Goal: Information Seeking & Learning: Learn about a topic

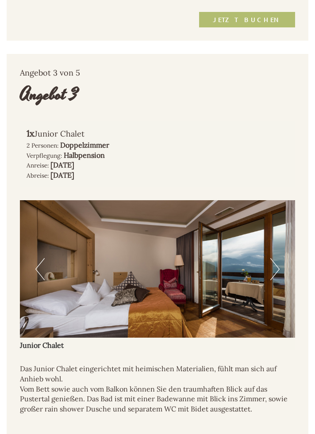
scroll to position [1545, 0]
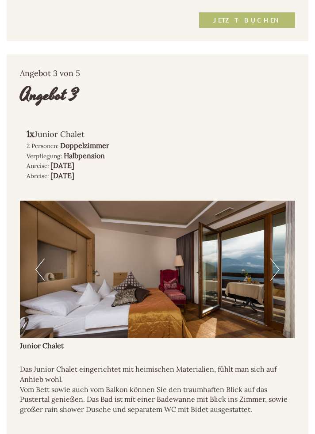
click at [280, 270] on img at bounding box center [157, 270] width 275 height 138
click at [279, 274] on button "Next" at bounding box center [274, 270] width 9 height 22
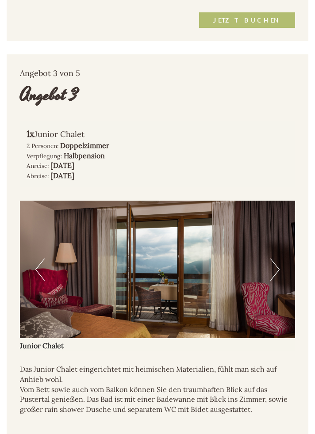
click at [279, 271] on button "Next" at bounding box center [274, 270] width 9 height 22
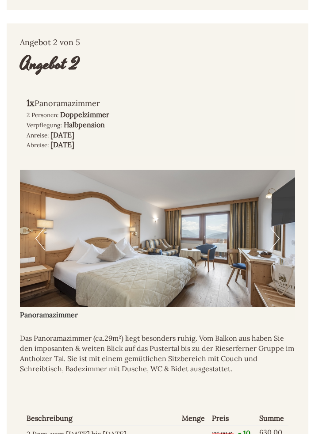
scroll to position [1034, 0]
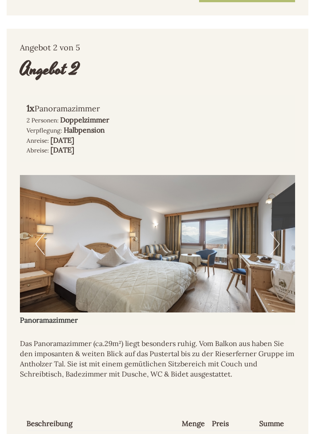
click at [284, 241] on img at bounding box center [157, 244] width 275 height 138
click at [276, 242] on button "Next" at bounding box center [274, 244] width 9 height 22
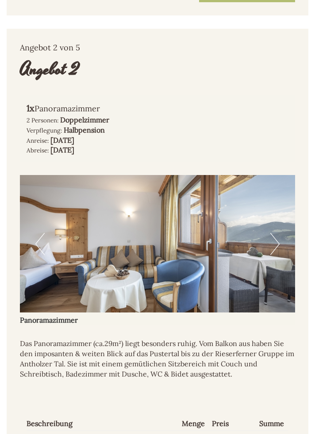
click at [277, 248] on button "Next" at bounding box center [274, 244] width 9 height 22
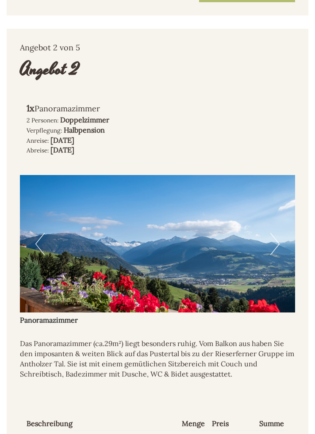
click at [278, 243] on button "Next" at bounding box center [274, 244] width 9 height 22
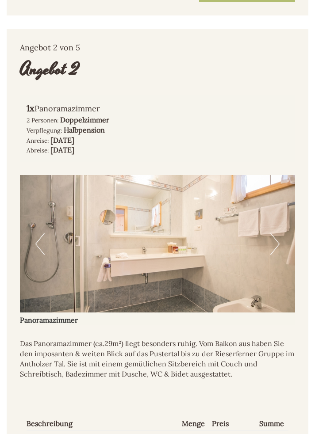
click at [274, 247] on button "Next" at bounding box center [274, 244] width 9 height 22
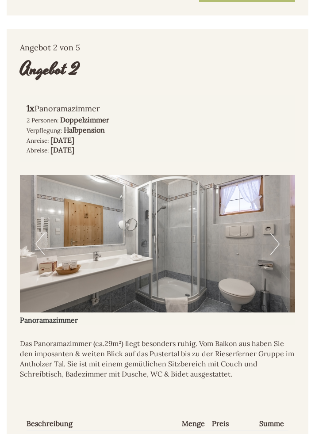
click at [275, 244] on button "Next" at bounding box center [274, 244] width 9 height 22
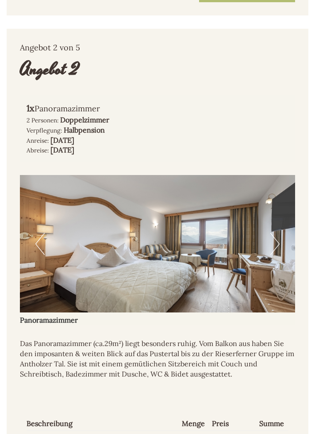
click at [276, 244] on button "Next" at bounding box center [274, 244] width 9 height 22
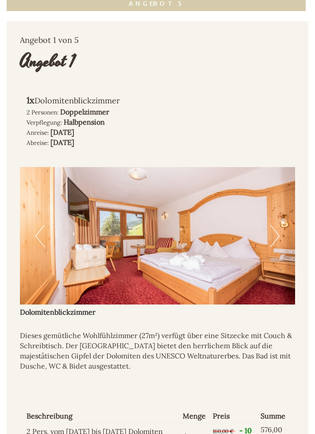
scroll to position [498, 0]
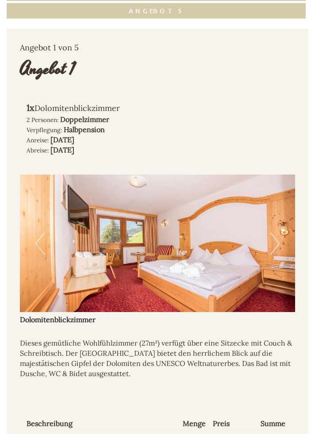
click at [276, 245] on button "Next" at bounding box center [274, 244] width 9 height 22
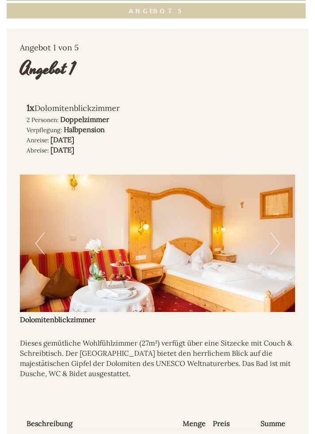
click at [275, 246] on button "Next" at bounding box center [274, 244] width 9 height 22
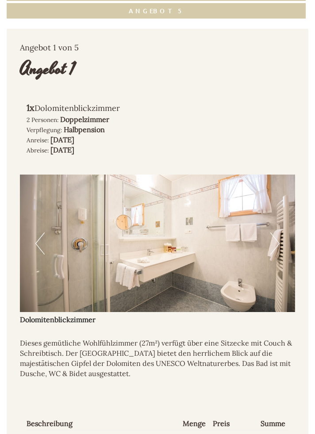
click at [277, 244] on button "Next" at bounding box center [274, 244] width 9 height 22
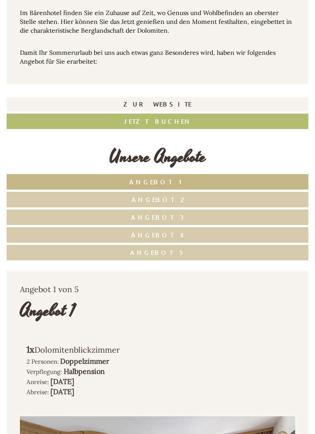
scroll to position [255, 0]
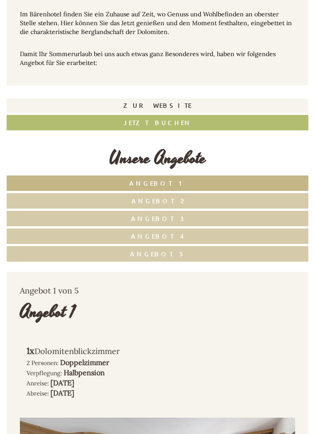
click at [204, 235] on link "Angebot 4" at bounding box center [158, 236] width 302 height 15
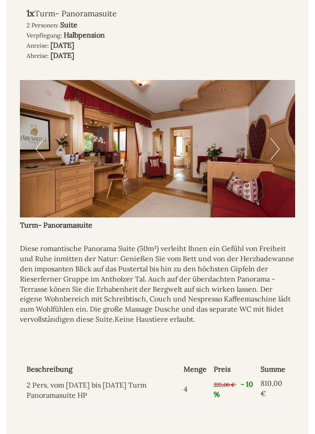
scroll to position [593, 0]
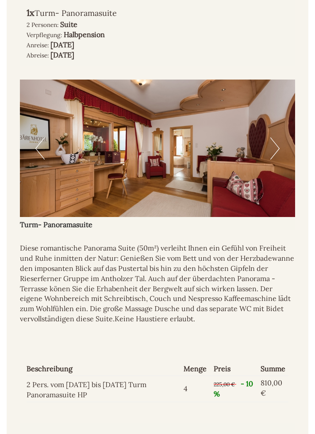
click at [273, 151] on button "Next" at bounding box center [274, 149] width 9 height 22
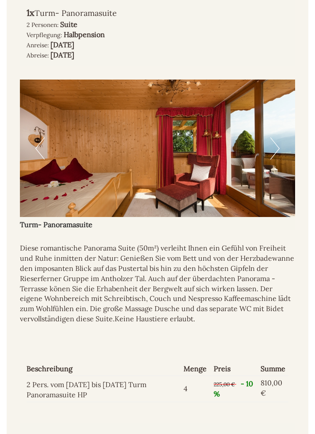
click at [277, 148] on button "Next" at bounding box center [274, 149] width 9 height 22
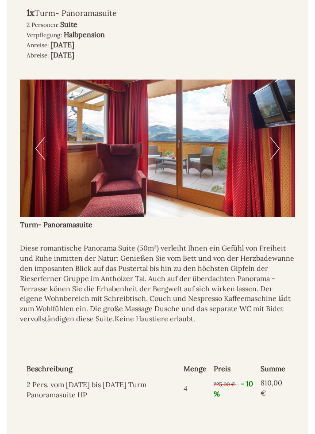
click at [275, 150] on button "Next" at bounding box center [274, 149] width 9 height 22
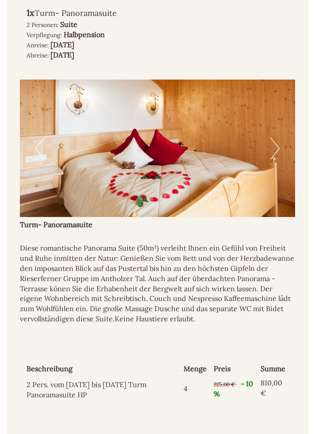
click at [275, 153] on button "Next" at bounding box center [274, 149] width 9 height 22
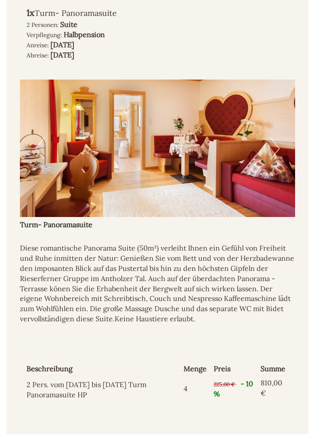
click at [278, 150] on button "Next" at bounding box center [274, 149] width 9 height 22
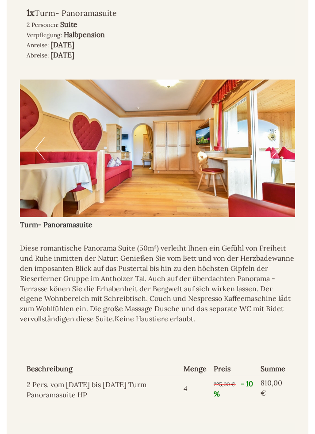
click at [276, 149] on button "Next" at bounding box center [274, 149] width 9 height 22
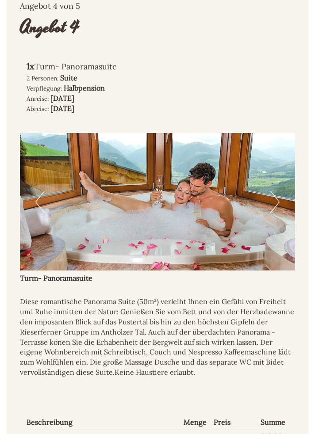
scroll to position [532, 0]
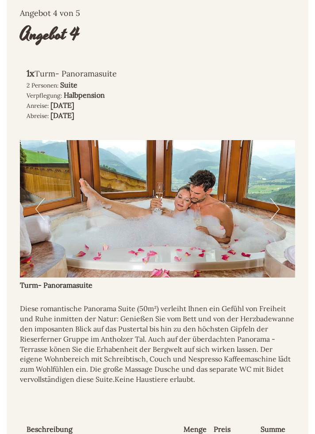
click at [276, 205] on button "Next" at bounding box center [274, 209] width 9 height 22
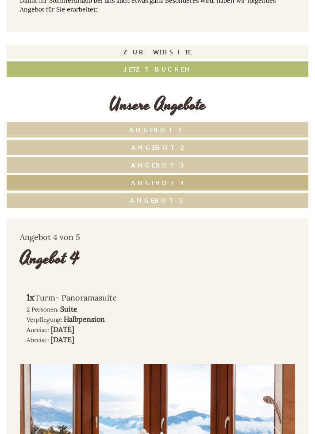
click at [218, 199] on link "Angebot 5" at bounding box center [158, 200] width 302 height 15
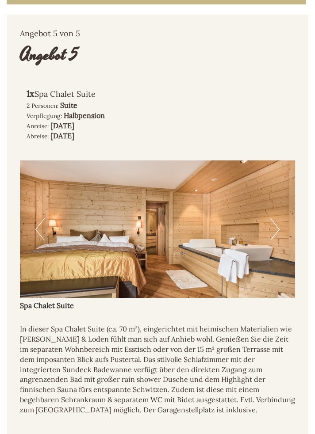
scroll to position [508, 0]
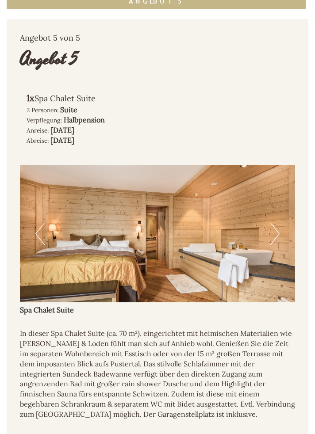
click at [276, 239] on button "Next" at bounding box center [274, 234] width 9 height 22
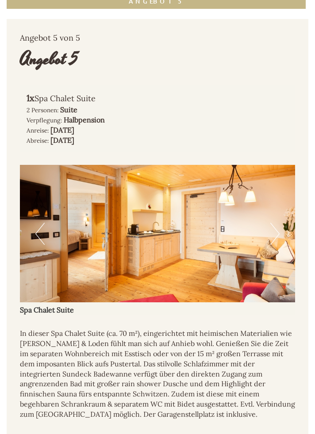
click at [276, 233] on button "Next" at bounding box center [274, 234] width 9 height 22
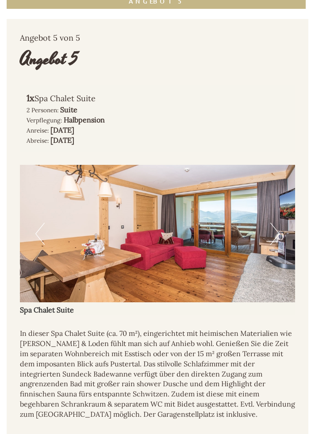
scroll to position [519, 0]
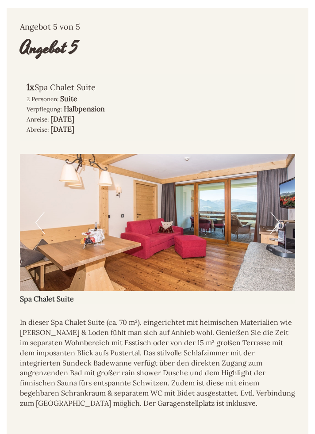
click at [271, 227] on button "Next" at bounding box center [274, 223] width 9 height 22
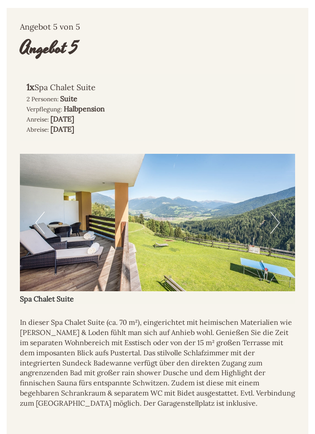
click at [275, 218] on button "Next" at bounding box center [274, 223] width 9 height 22
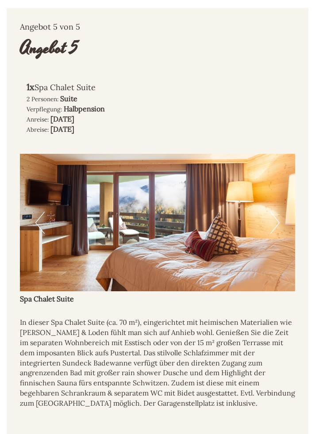
click at [275, 220] on button "Next" at bounding box center [274, 223] width 9 height 22
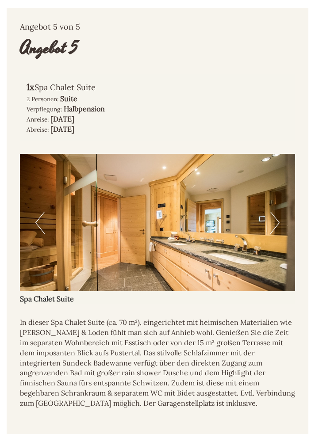
click at [275, 229] on button "Next" at bounding box center [274, 223] width 9 height 22
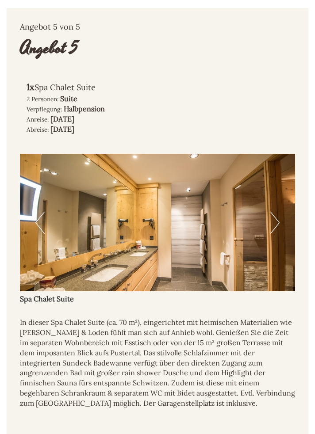
click at [276, 226] on button "Next" at bounding box center [274, 223] width 9 height 22
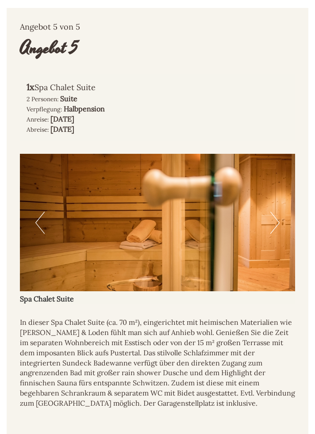
click at [277, 225] on button "Next" at bounding box center [274, 223] width 9 height 22
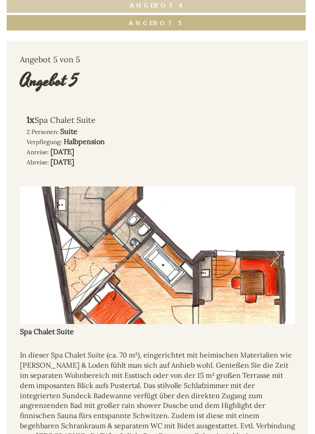
scroll to position [485, 0]
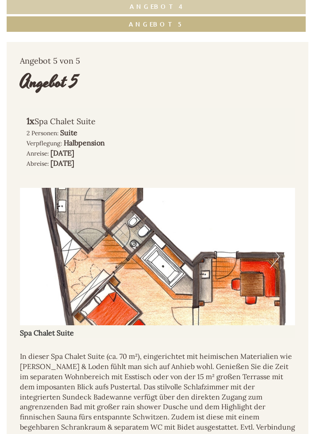
click at [276, 264] on button "Next" at bounding box center [274, 257] width 9 height 22
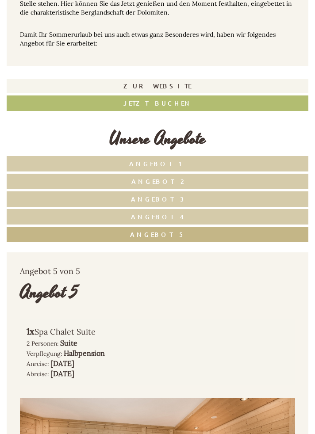
click at [238, 164] on link "Angebot 1" at bounding box center [158, 163] width 302 height 15
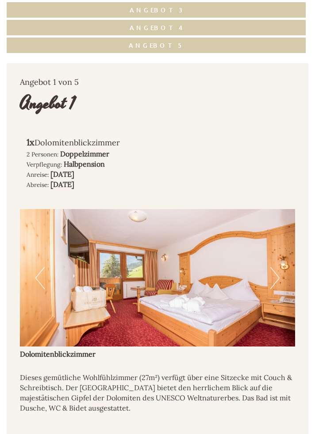
scroll to position [465, 0]
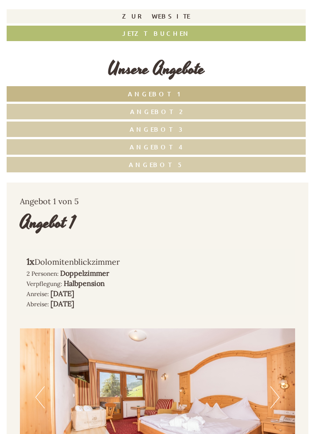
click at [223, 162] on link "Angebot 5" at bounding box center [156, 164] width 299 height 15
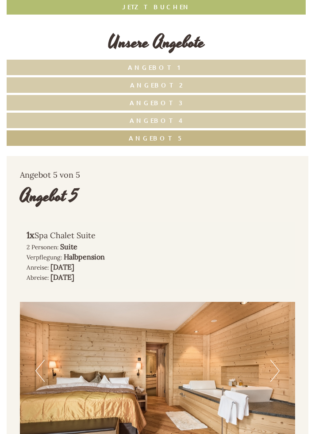
click at [223, 119] on link "Angebot 4" at bounding box center [156, 120] width 299 height 15
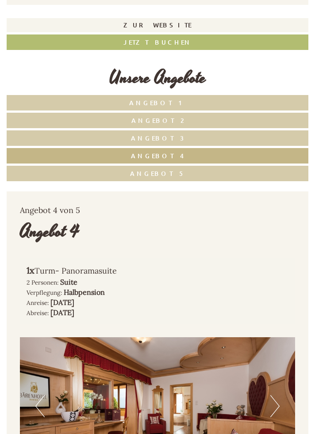
click at [228, 140] on link "Angebot 3" at bounding box center [158, 137] width 302 height 15
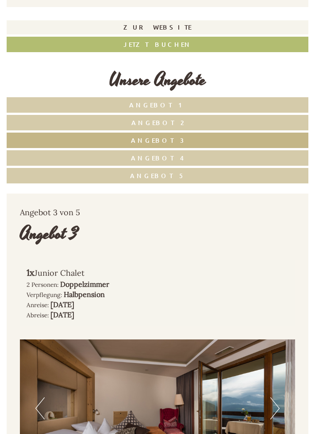
click at [213, 123] on link "Angebot 2" at bounding box center [158, 122] width 302 height 15
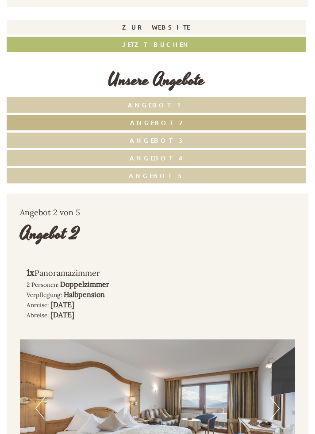
scroll to position [430, 0]
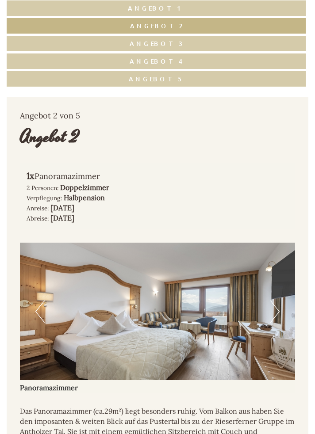
click at [278, 305] on button "Next" at bounding box center [274, 312] width 9 height 22
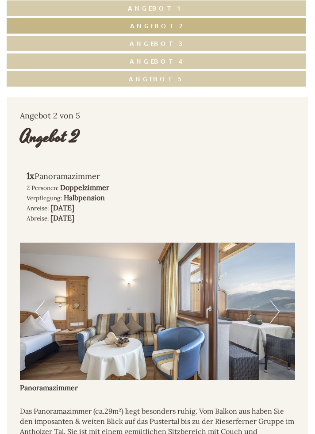
click at [280, 307] on img at bounding box center [157, 312] width 275 height 138
click at [275, 313] on button "Next" at bounding box center [274, 312] width 9 height 22
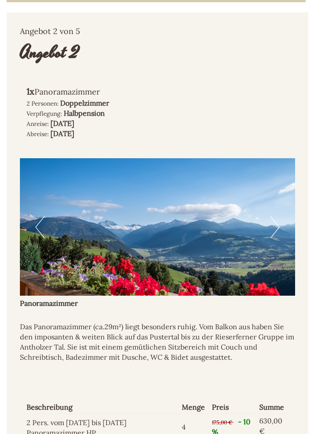
scroll to position [515, 0]
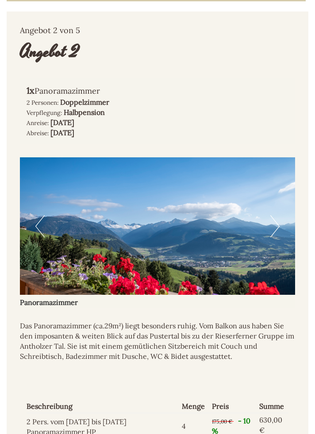
click at [281, 239] on img at bounding box center [157, 226] width 275 height 138
click at [270, 221] on button "Next" at bounding box center [274, 226] width 9 height 22
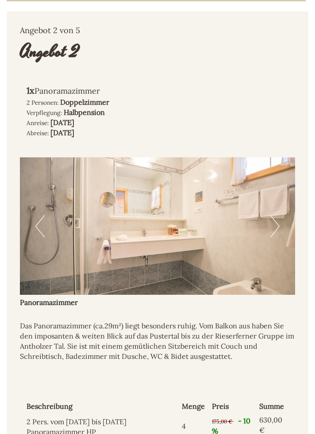
click at [275, 230] on button "Next" at bounding box center [274, 226] width 9 height 22
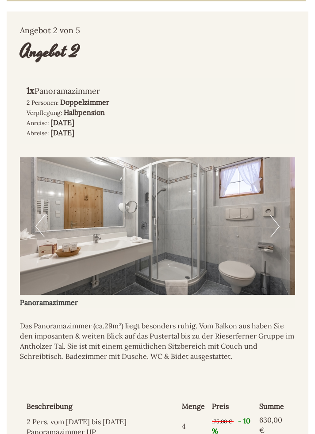
click at [275, 233] on button "Next" at bounding box center [274, 226] width 9 height 22
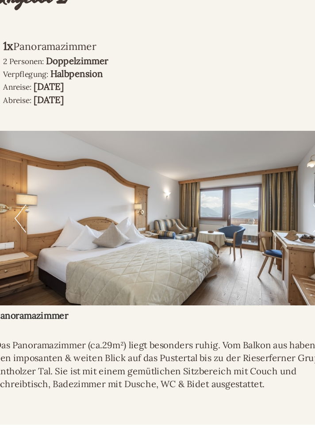
scroll to position [476, 0]
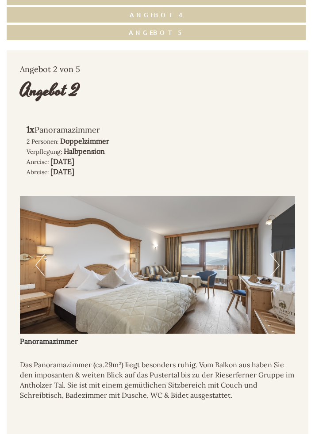
click at [222, 320] on img at bounding box center [157, 265] width 275 height 138
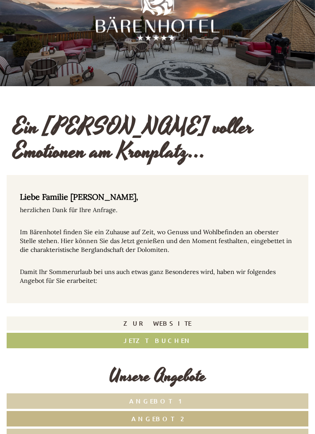
scroll to position [0, 0]
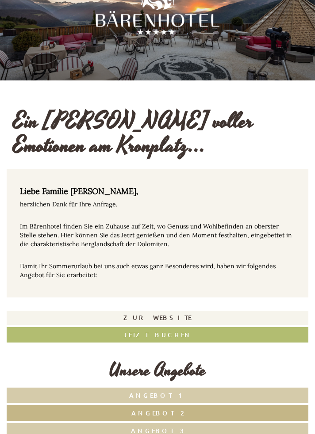
click at [226, 392] on link "Angebot 1" at bounding box center [158, 395] width 302 height 15
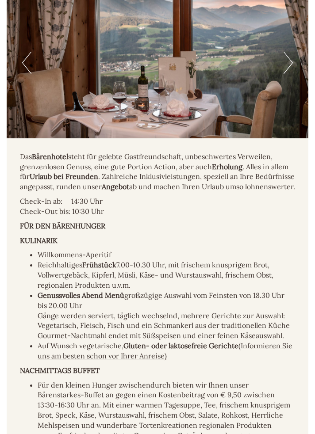
scroll to position [1142, 0]
